Goal: Task Accomplishment & Management: Complete application form

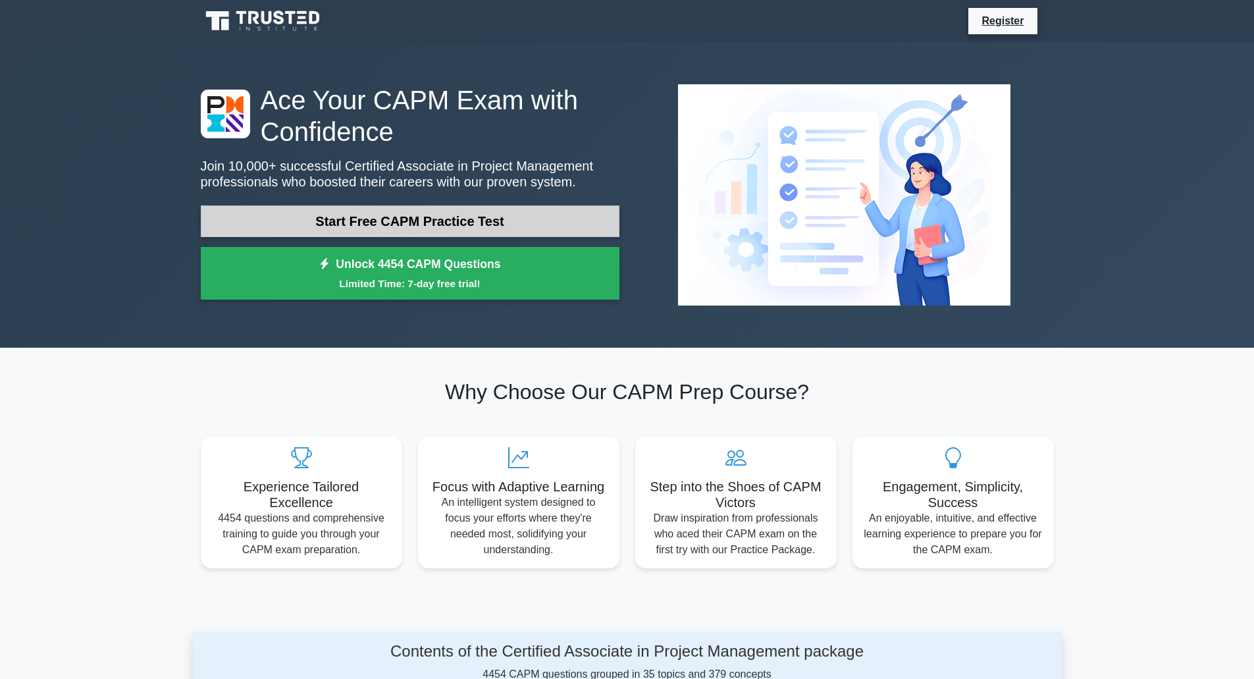
click at [404, 226] on link "Start Free CAPM Practice Test" at bounding box center [410, 221] width 419 height 32
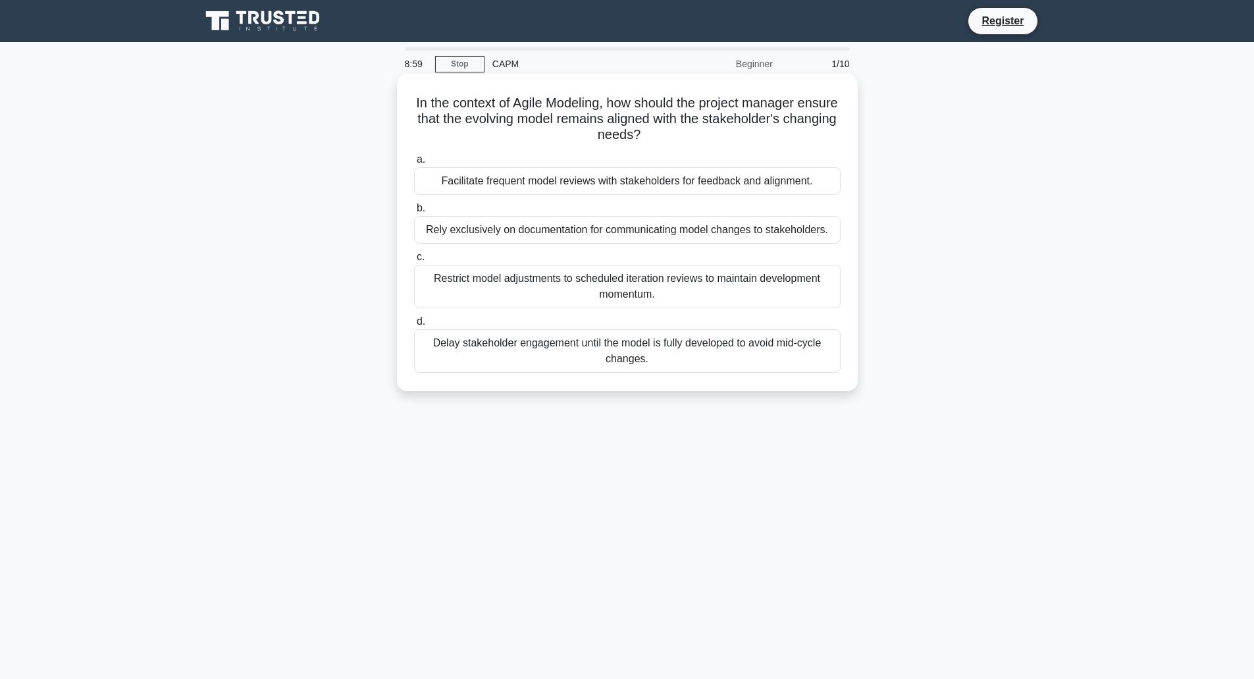
click at [648, 176] on div "Facilitate frequent model reviews with stakeholders for feedback and alignment." at bounding box center [627, 181] width 427 height 28
click at [414, 164] on input "a. Facilitate frequent model reviews with stakeholders for feedback and alignme…" at bounding box center [414, 159] width 0 height 9
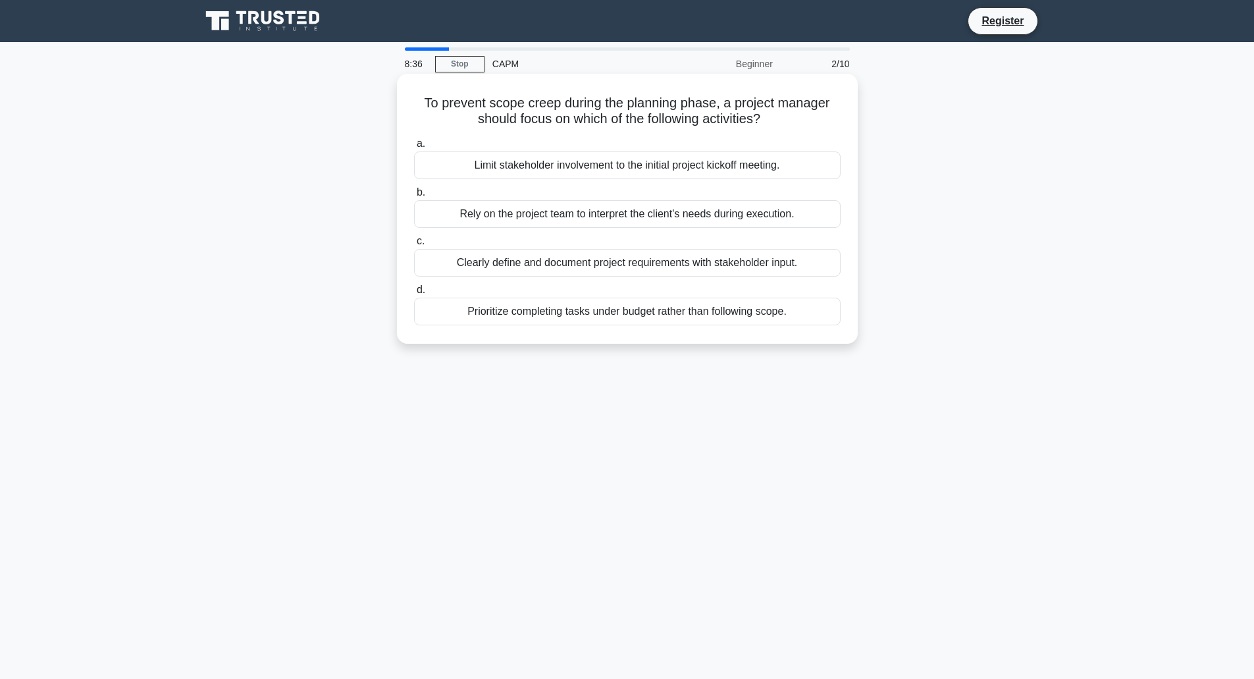
click at [635, 261] on div "Clearly define and document project requirements with stakeholder input." at bounding box center [627, 263] width 427 height 28
click at [414, 246] on input "c. Clearly define and document project requirements with stakeholder input." at bounding box center [414, 241] width 0 height 9
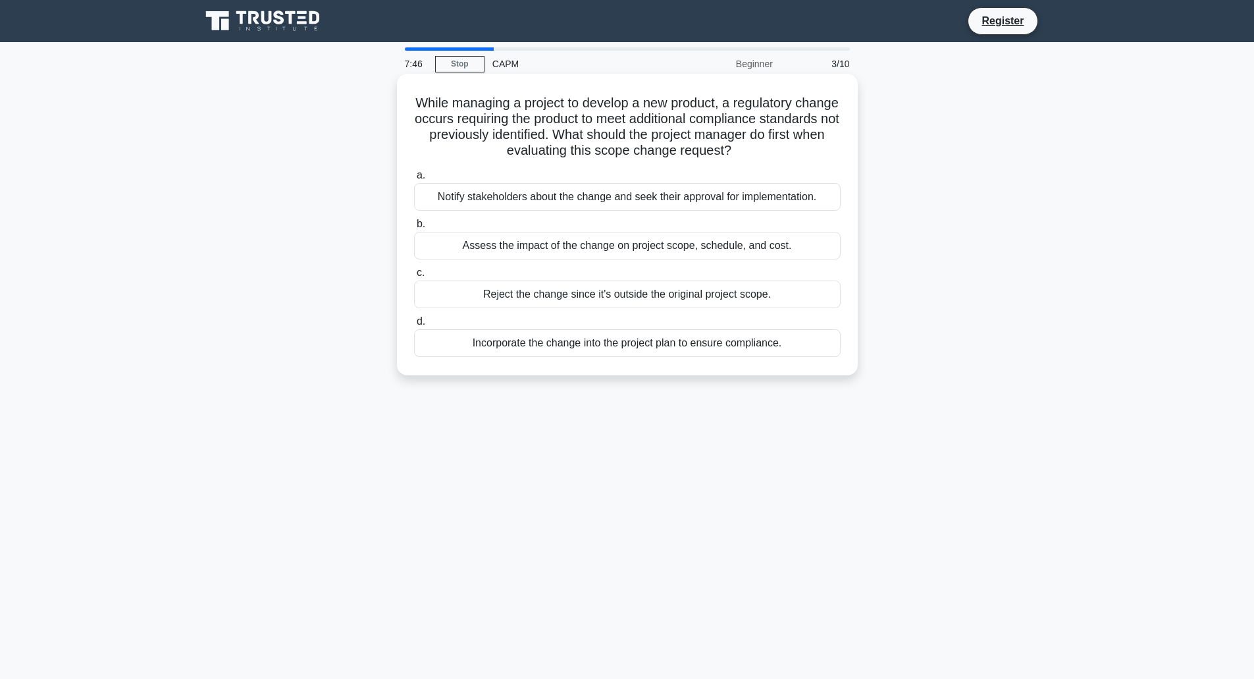
click at [589, 242] on div "Assess the impact of the change on project scope, schedule, and cost." at bounding box center [627, 246] width 427 height 28
click at [414, 228] on input "b. Assess the impact of the change on project scope, schedule, and cost." at bounding box center [414, 224] width 0 height 9
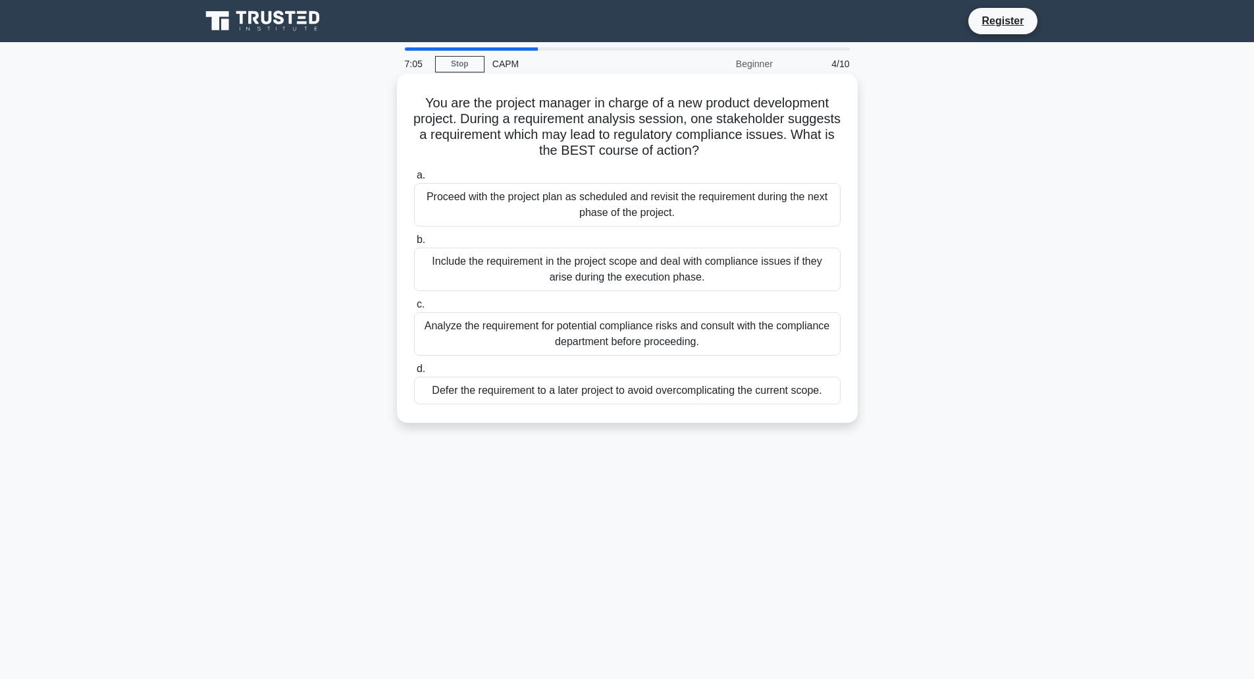
click at [610, 331] on div "Analyze the requirement for potential compliance risks and consult with the com…" at bounding box center [627, 333] width 427 height 43
click at [414, 309] on input "c. Analyze the requirement for potential compliance risks and consult with the …" at bounding box center [414, 304] width 0 height 9
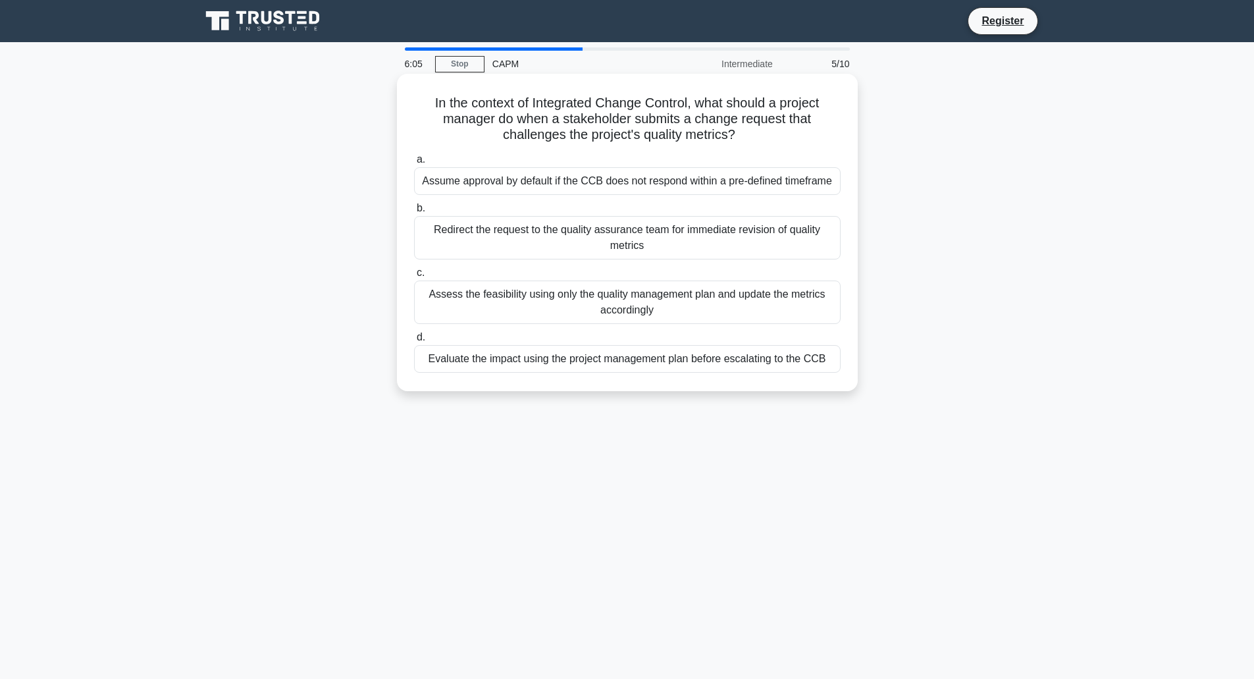
click at [606, 358] on div "Evaluate the impact using the project management plan before escalating to the …" at bounding box center [627, 359] width 427 height 28
click at [414, 342] on input "d. Evaluate the impact using the project management plan before escalating to t…" at bounding box center [414, 337] width 0 height 9
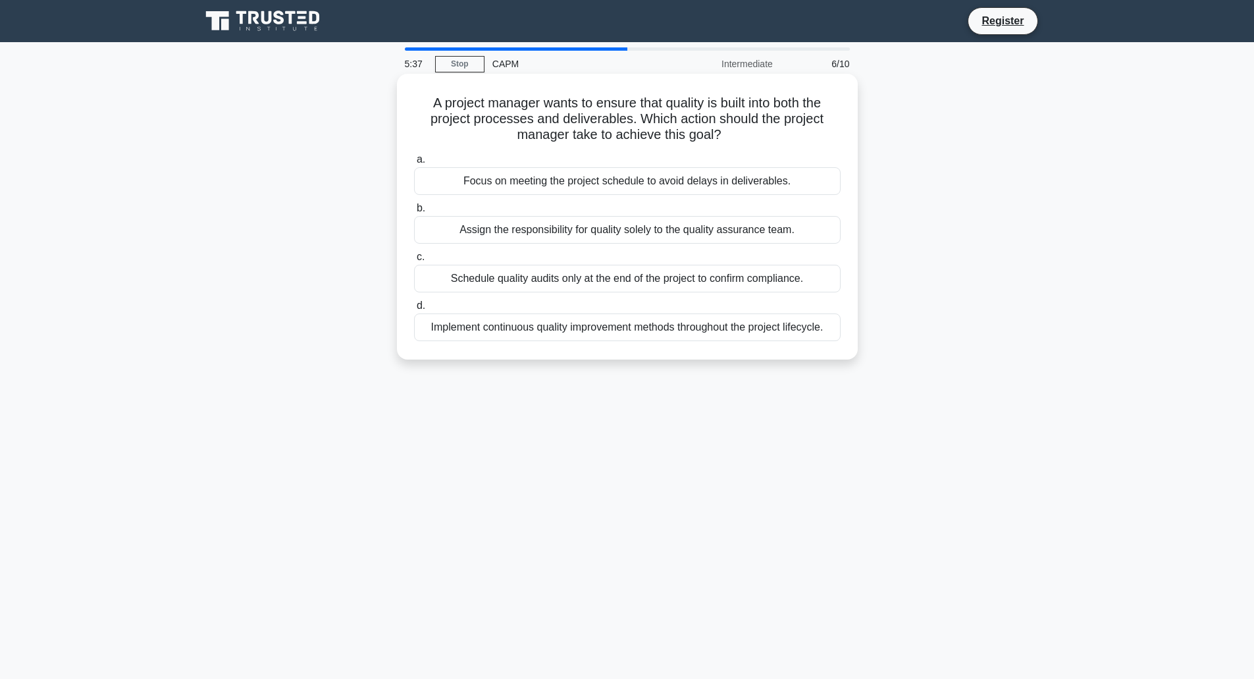
click at [707, 329] on div "Implement continuous quality improvement methods throughout the project lifecyc…" at bounding box center [627, 327] width 427 height 28
click at [414, 310] on input "d. Implement continuous quality improvement methods throughout the project life…" at bounding box center [414, 306] width 0 height 9
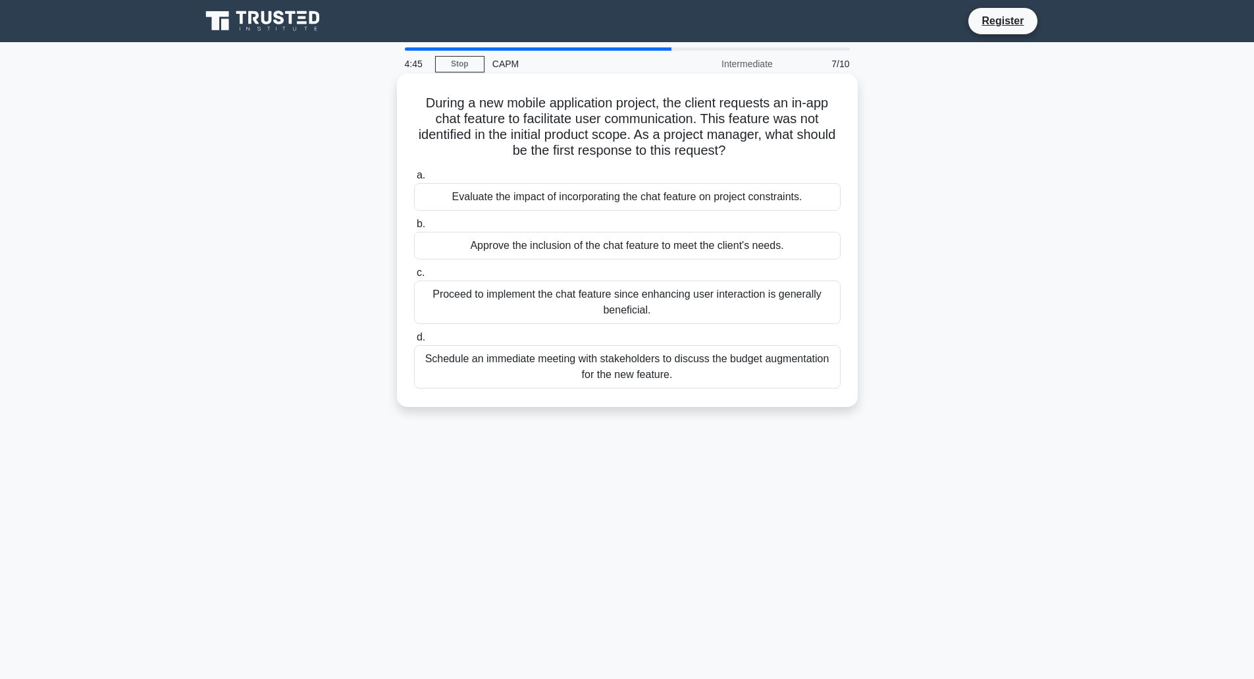
click at [597, 203] on div "Evaluate the impact of incorporating the chat feature on project constraints." at bounding box center [627, 197] width 427 height 28
click at [414, 180] on input "a. Evaluate the impact of incorporating the chat feature on project constraints." at bounding box center [414, 175] width 0 height 9
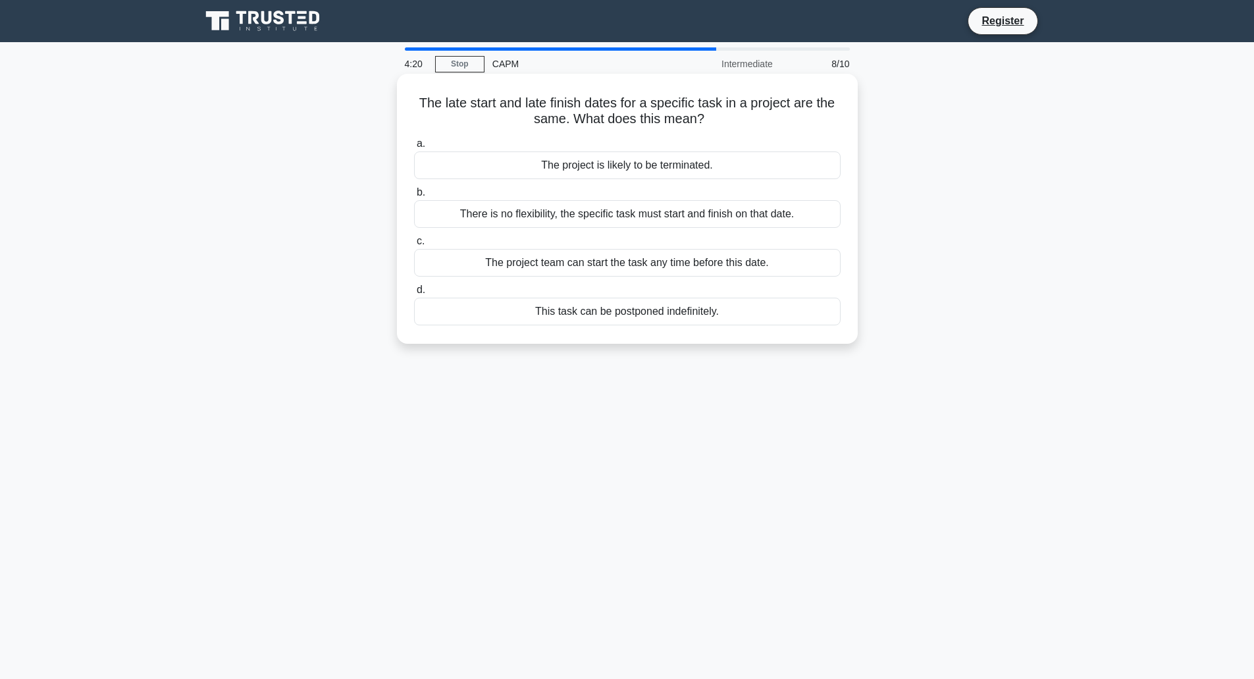
click at [602, 217] on div "There is no flexibility, the specific task must start and finish on that date." at bounding box center [627, 214] width 427 height 28
click at [414, 197] on input "b. There is no flexibility, the specific task must start and finish on that dat…" at bounding box center [414, 192] width 0 height 9
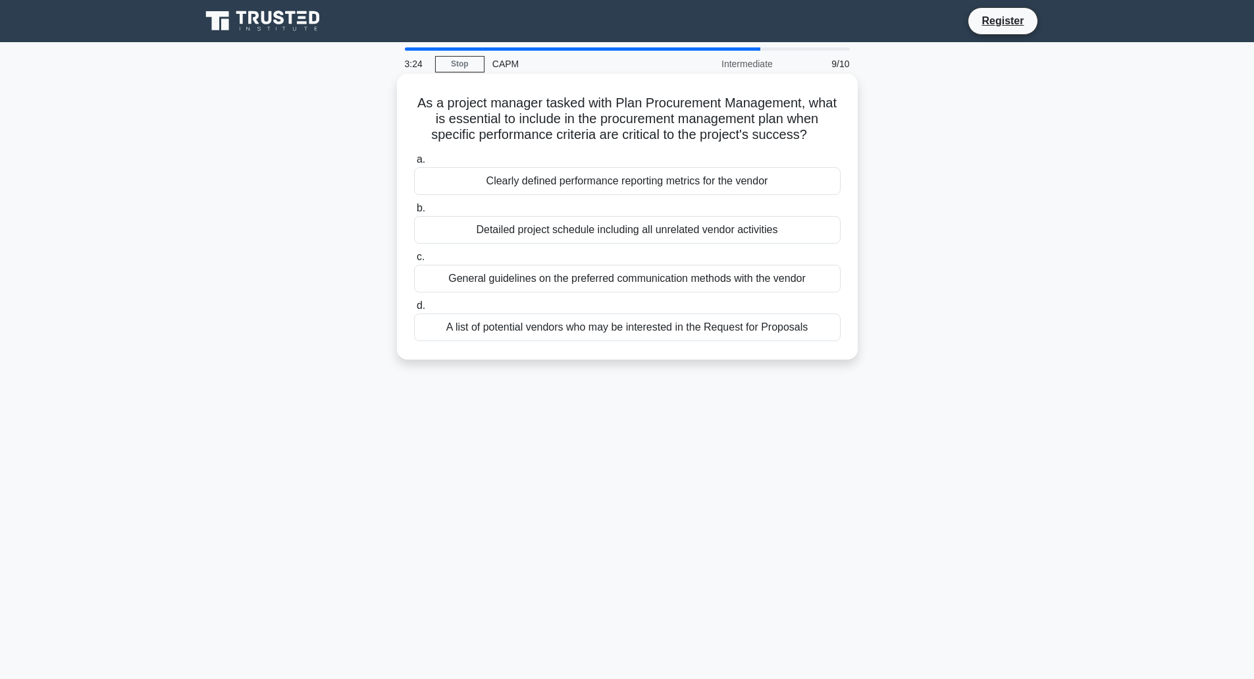
click at [652, 184] on div "Clearly defined performance reporting metrics for the vendor" at bounding box center [627, 181] width 427 height 28
click at [414, 164] on input "a. Clearly defined performance reporting metrics for the vendor" at bounding box center [414, 159] width 0 height 9
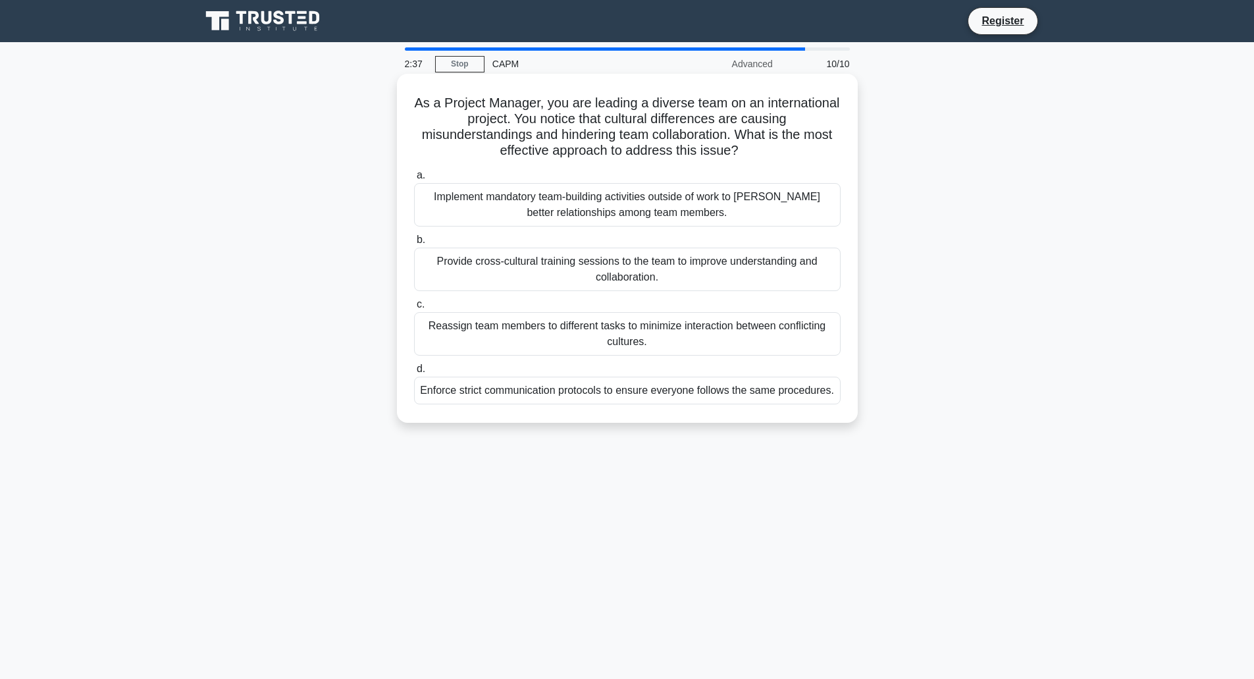
click at [593, 273] on div "Provide cross-cultural training sessions to the team to improve understanding a…" at bounding box center [627, 269] width 427 height 43
click at [414, 244] on input "b. Provide cross-cultural training sessions to the team to improve understandin…" at bounding box center [414, 240] width 0 height 9
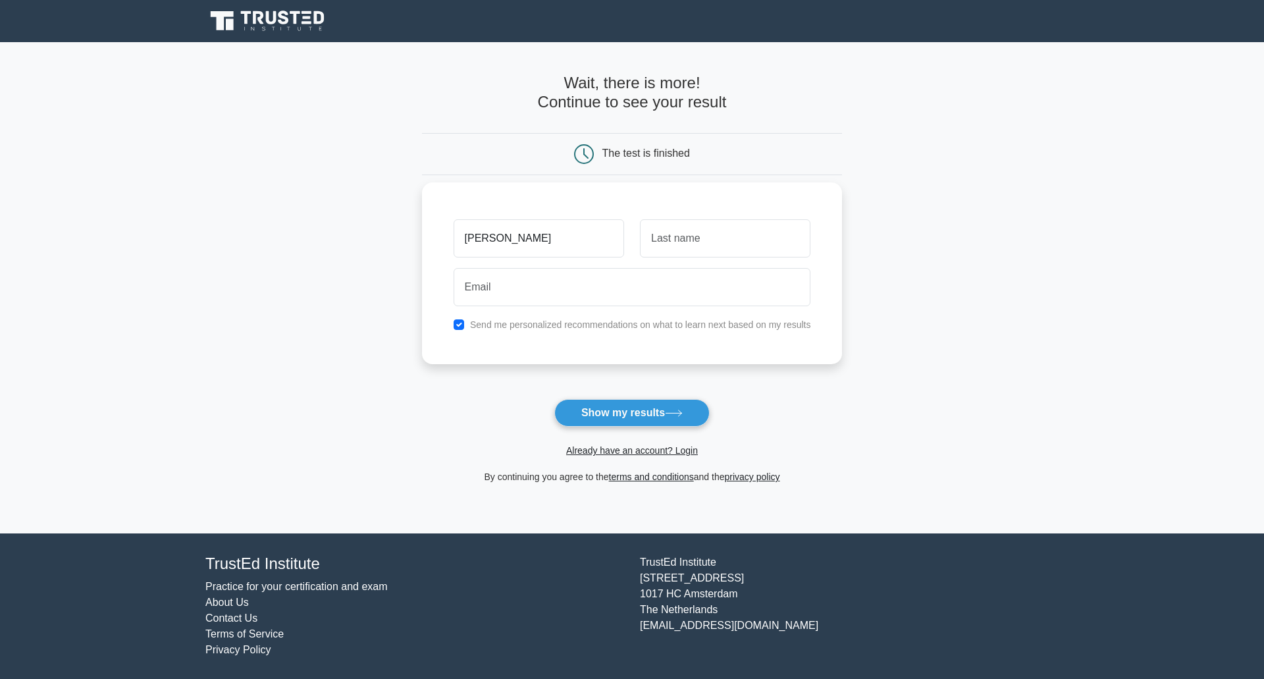
type input "joe"
type input "garcia"
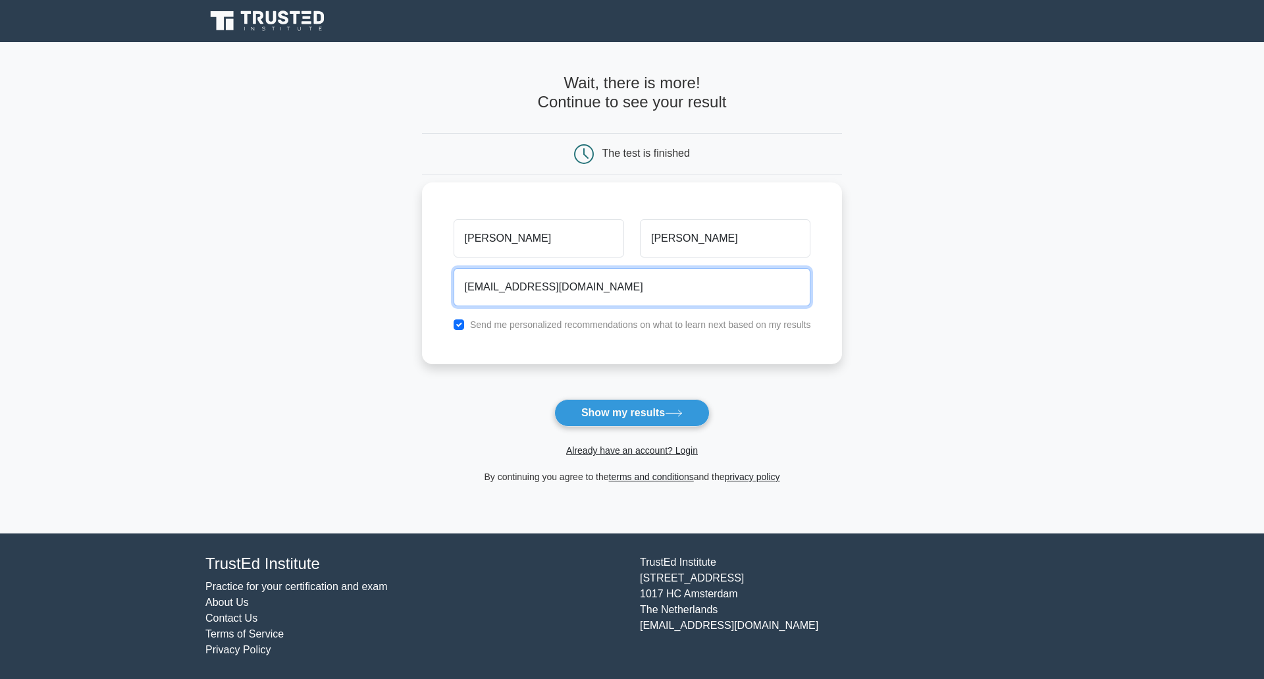
type input "jgnacho@nope.org"
click at [460, 325] on input "checkbox" at bounding box center [459, 324] width 11 height 11
checkbox input "false"
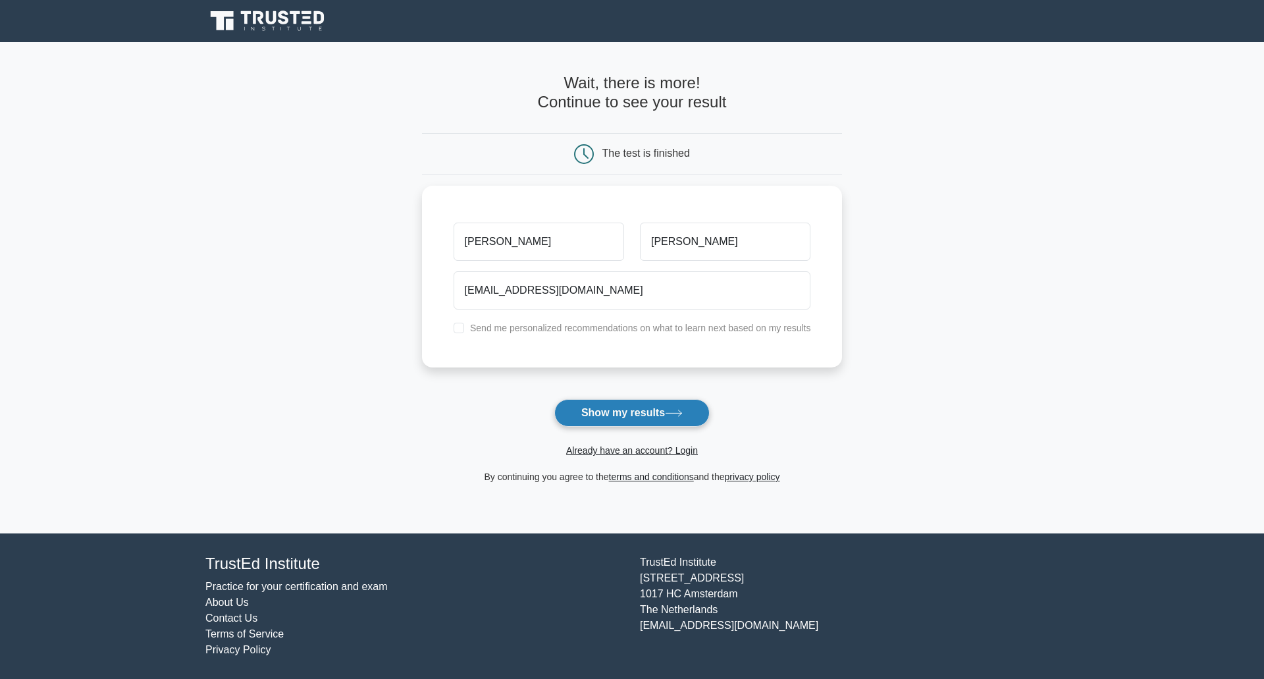
click at [594, 400] on button "Show my results" at bounding box center [631, 413] width 155 height 28
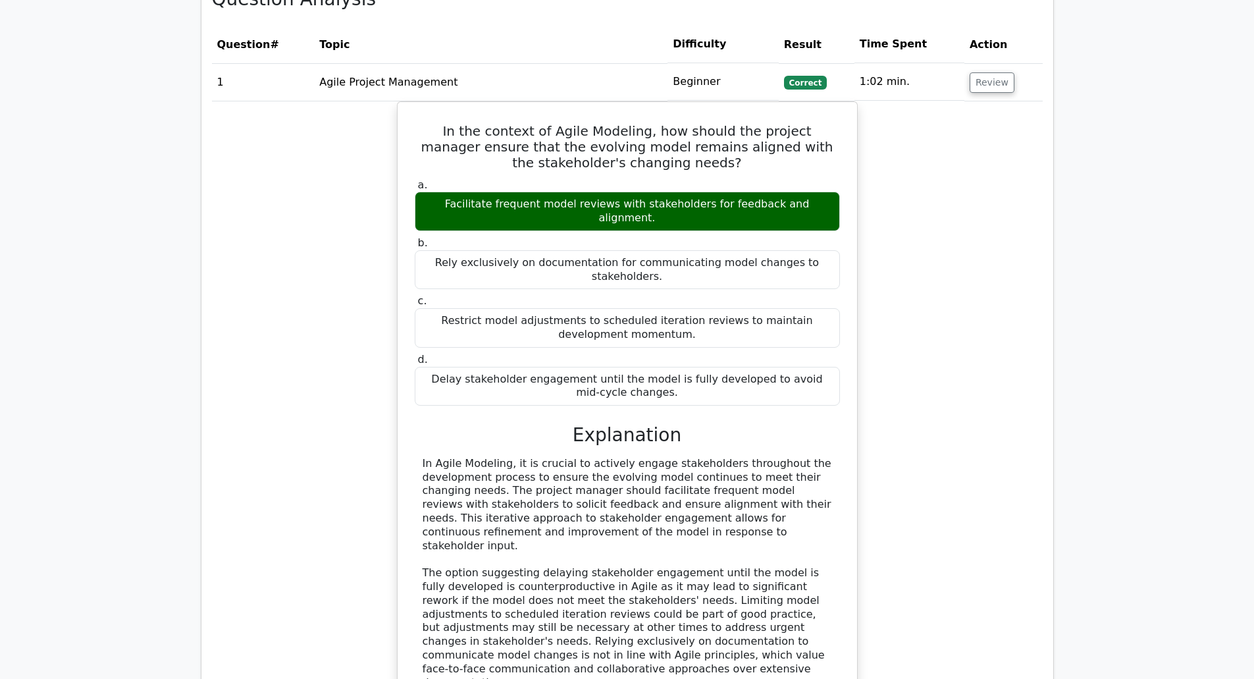
scroll to position [1185, 0]
